Goal: Information Seeking & Learning: Learn about a topic

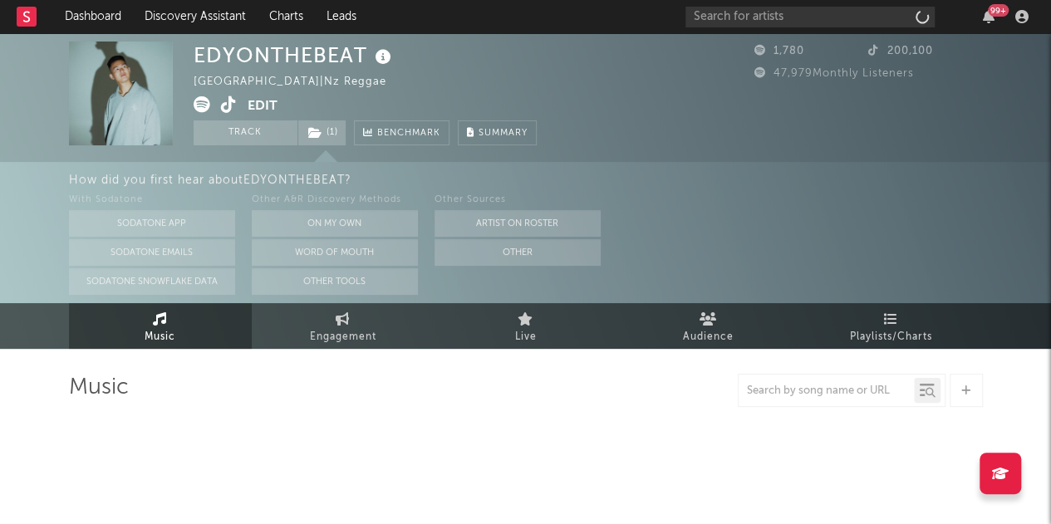
select select "6m"
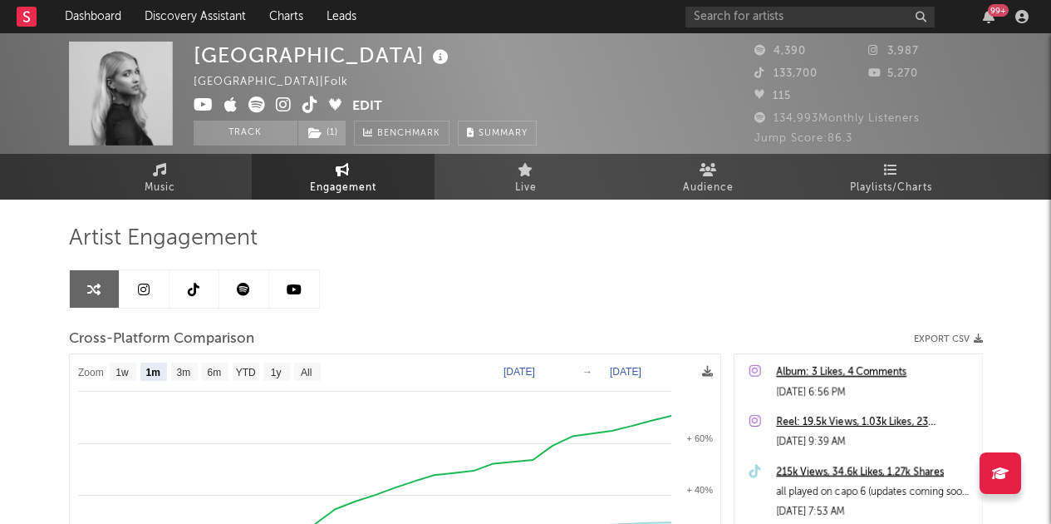
select select "1m"
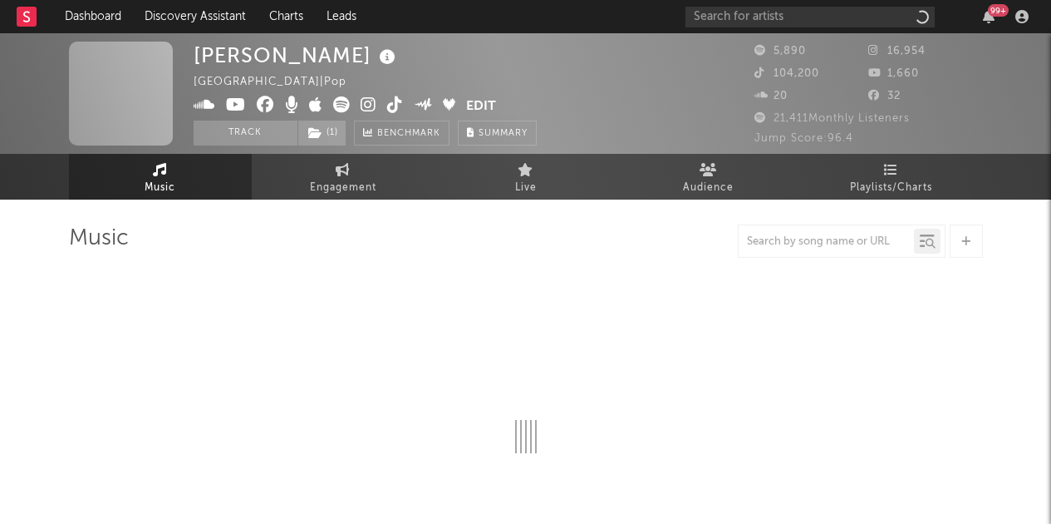
select select "6m"
